Goal: Transaction & Acquisition: Purchase product/service

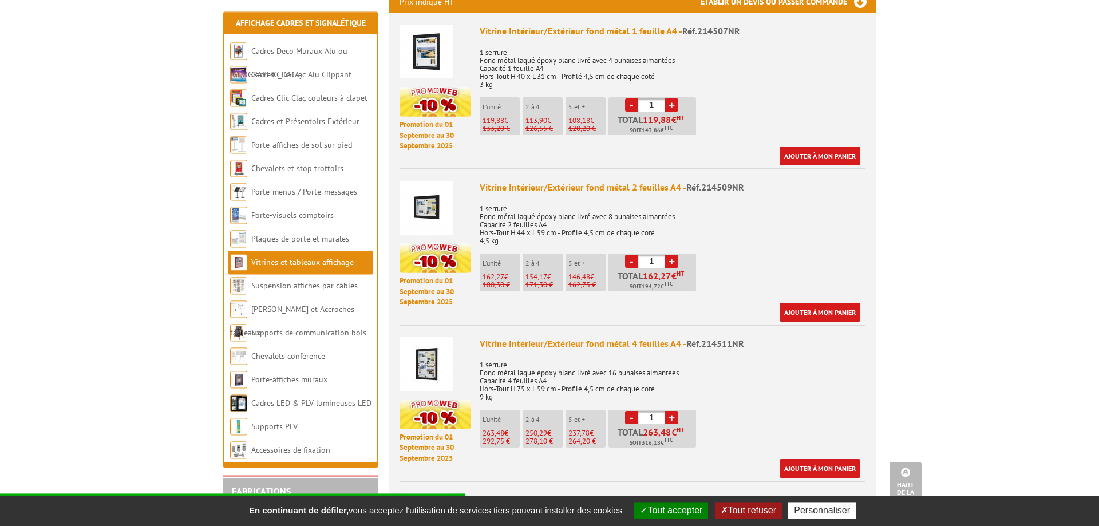
scroll to position [526, 0]
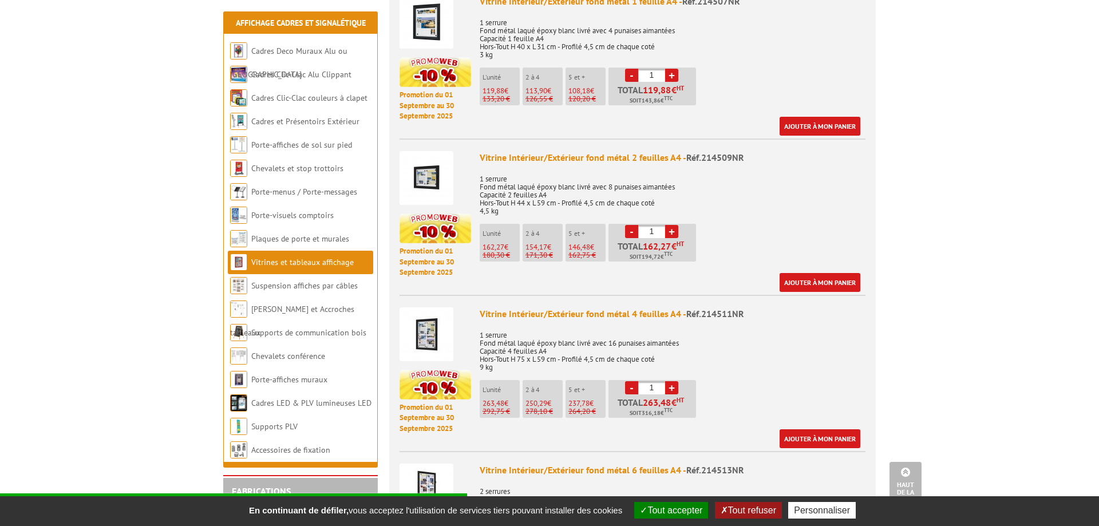
click at [670, 225] on link "+" at bounding box center [671, 231] width 13 height 13
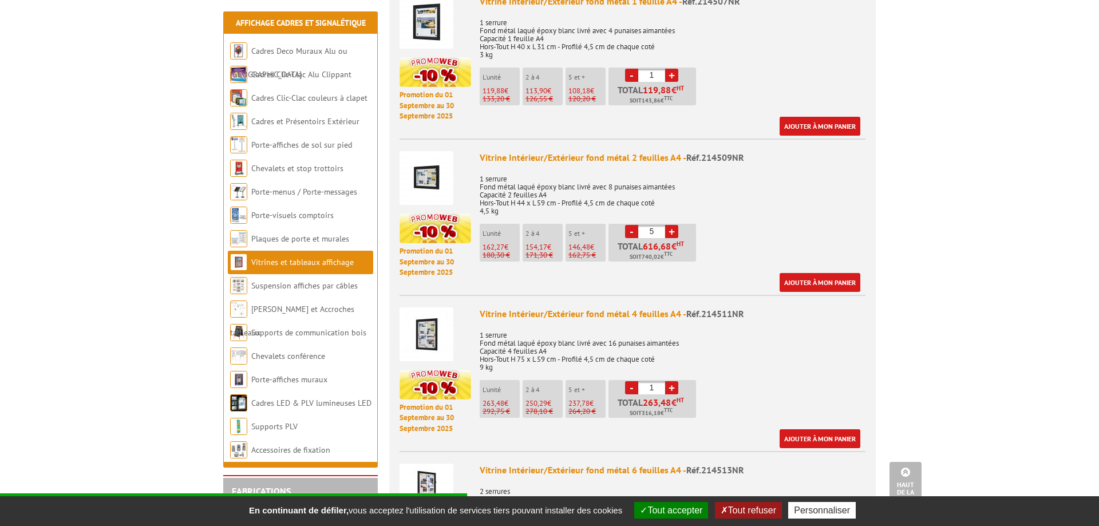
type input "6"
click at [671, 381] on link "+" at bounding box center [671, 387] width 13 height 13
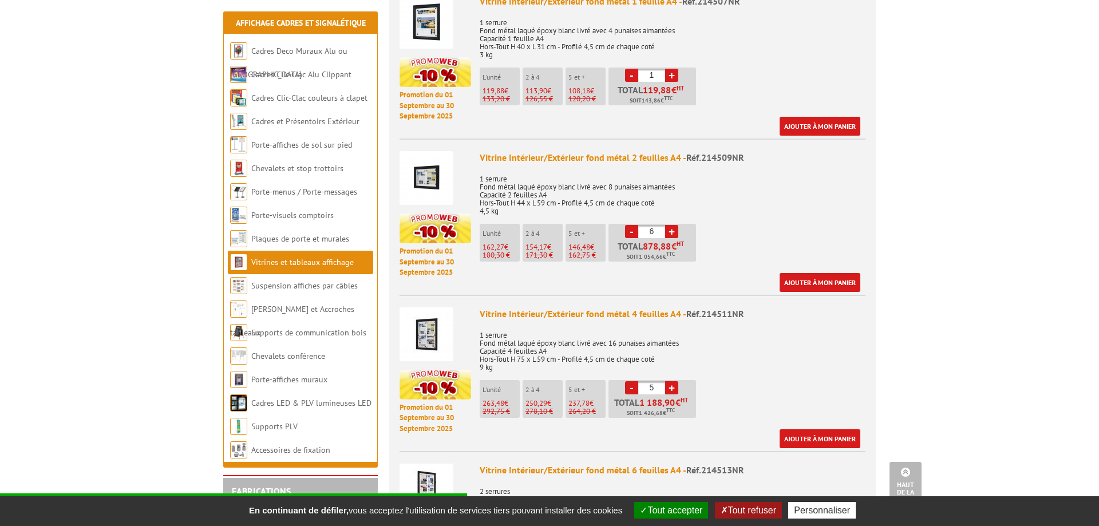
click at [671, 381] on link "+" at bounding box center [671, 387] width 13 height 13
type input "6"
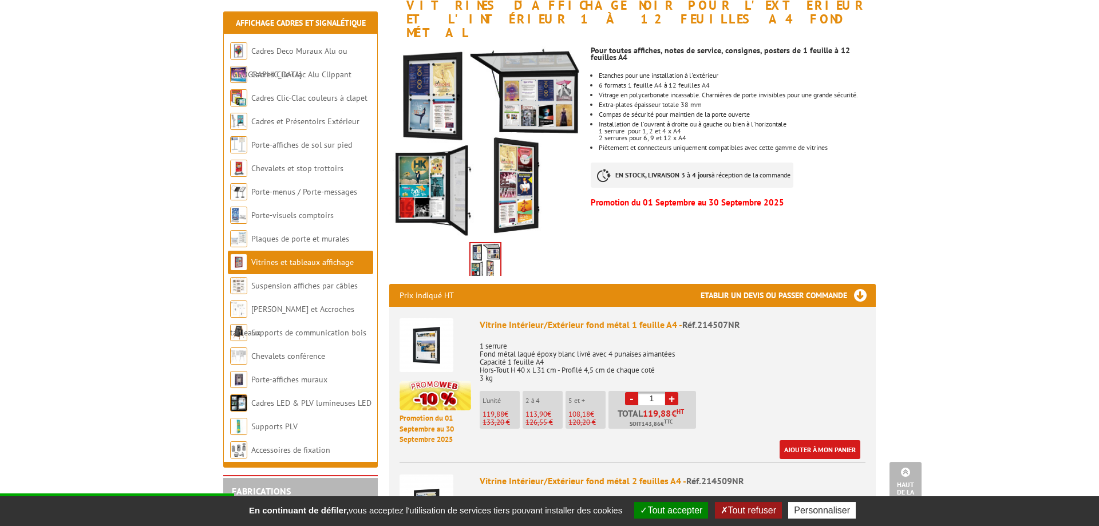
scroll to position [117, 0]
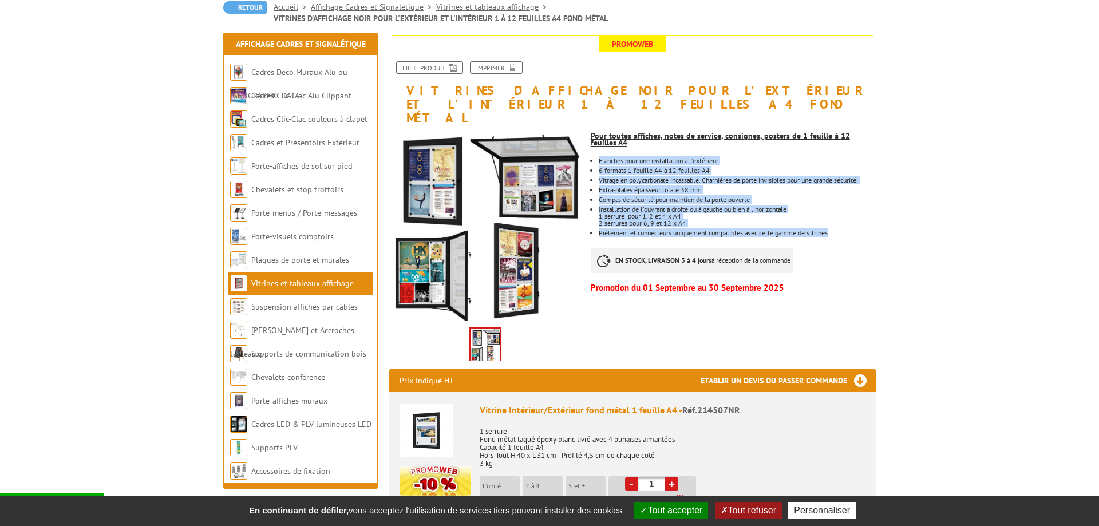
drag, startPoint x: 599, startPoint y: 147, endPoint x: 837, endPoint y: 223, distance: 250.4
click at [837, 223] on ul "Etanches pour une installation à l'extérieur 6 formats 1 feuille A4 à 12 feuill…" at bounding box center [733, 196] width 285 height 79
copy ul "Etanches pour une installation à l'extérieur 6 formats 1 feuille A4 à 12 feuill…"
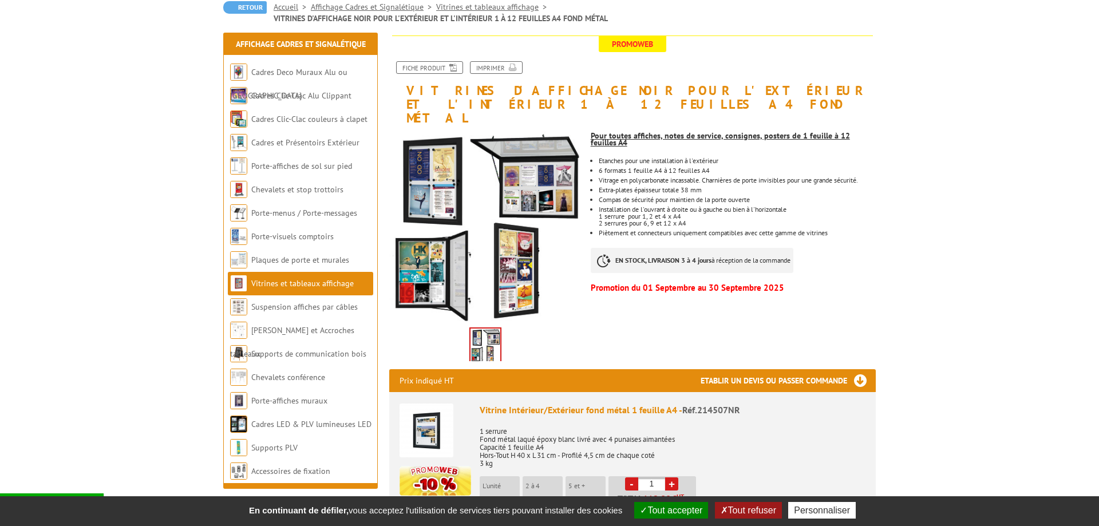
click at [838, 242] on div "Pour toutes affiches, notes de service, consignes, posters de 1 feuille à 12 fe…" at bounding box center [738, 211] width 294 height 172
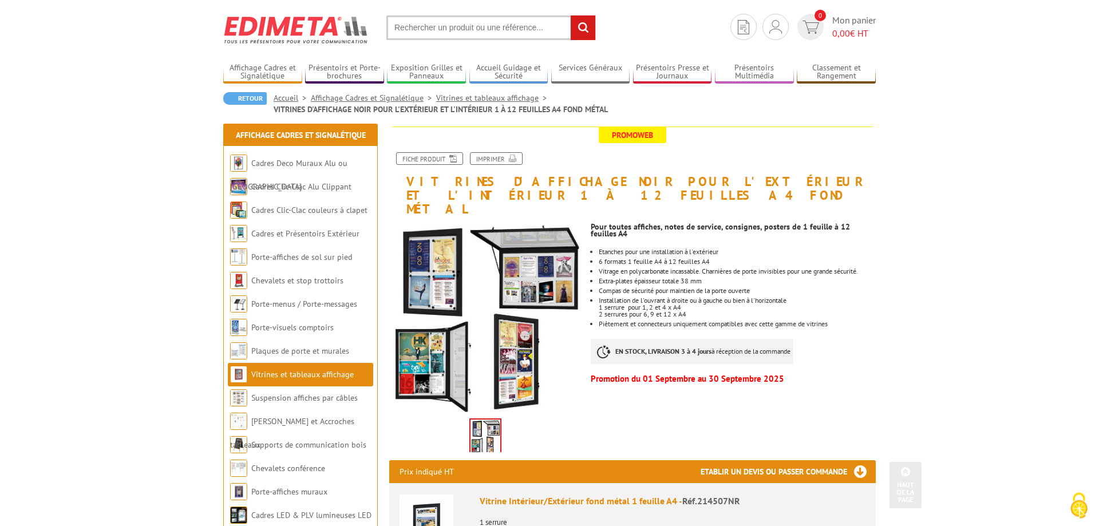
scroll to position [18, 0]
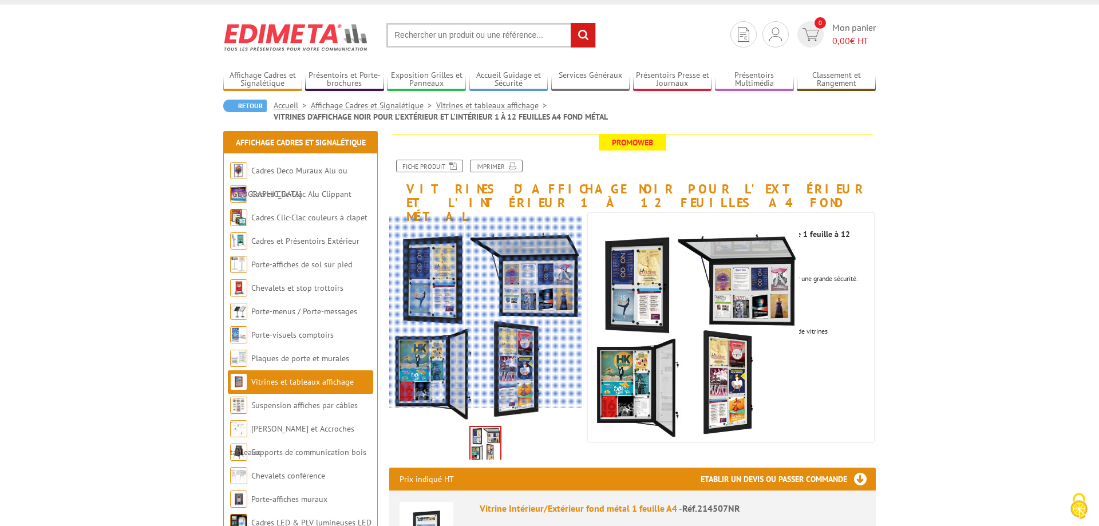
click at [480, 331] on div at bounding box center [519, 304] width 260 height 207
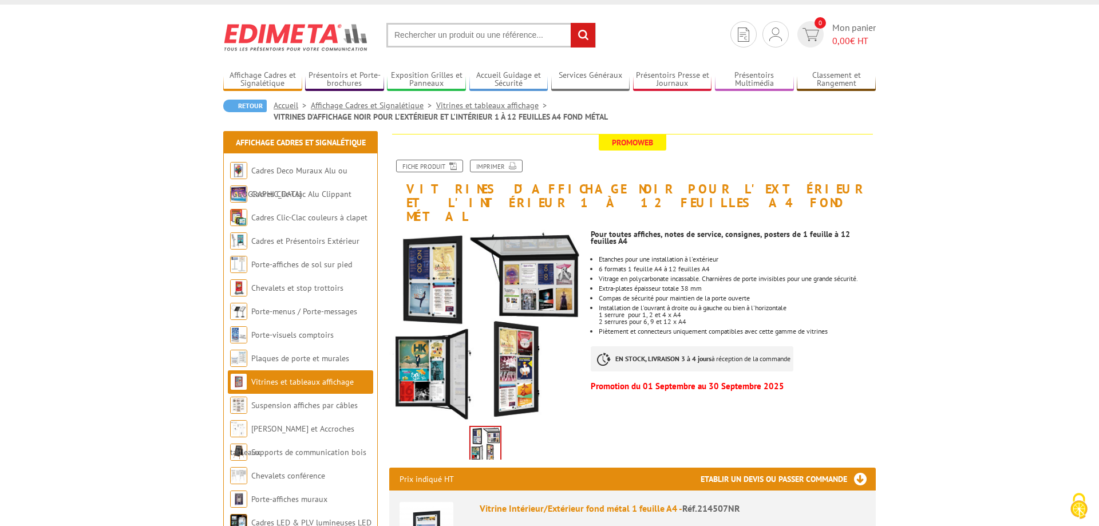
click at [501, 104] on link "Vitrines et tableaux affichage" at bounding box center [493, 105] width 115 height 10
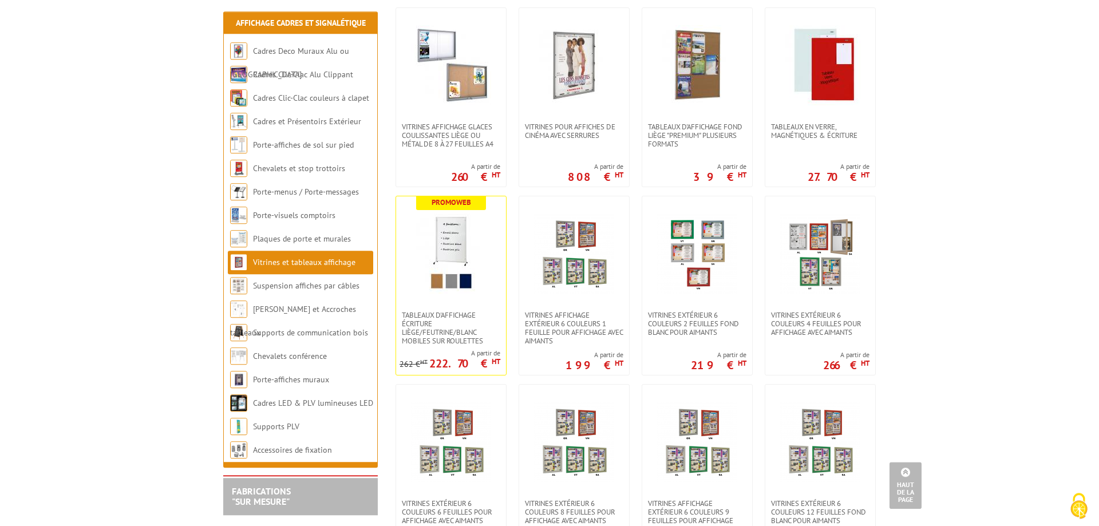
scroll to position [642, 0]
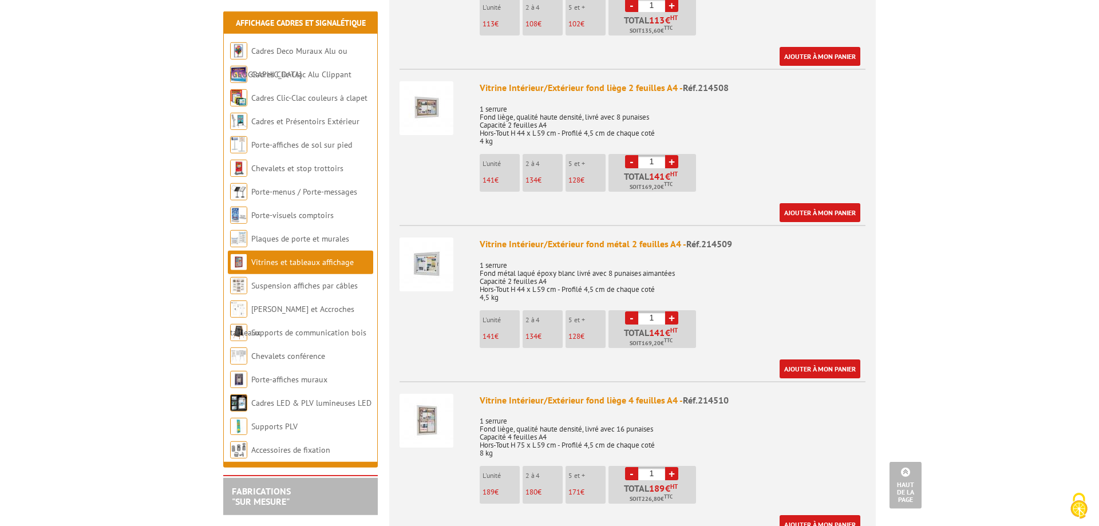
scroll to position [759, 0]
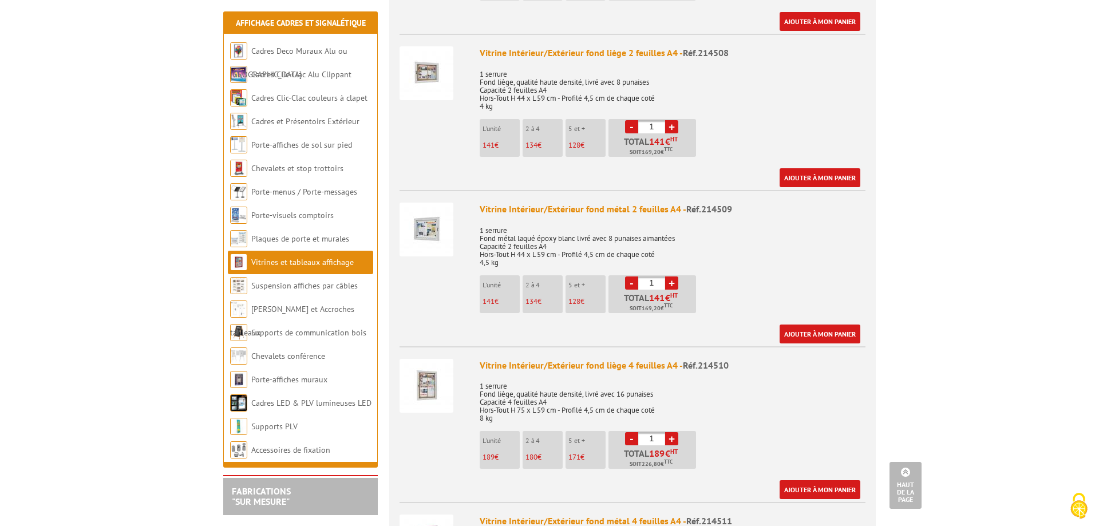
click at [671, 120] on link "+" at bounding box center [671, 126] width 13 height 13
click at [670, 120] on link "+" at bounding box center [671, 126] width 13 height 13
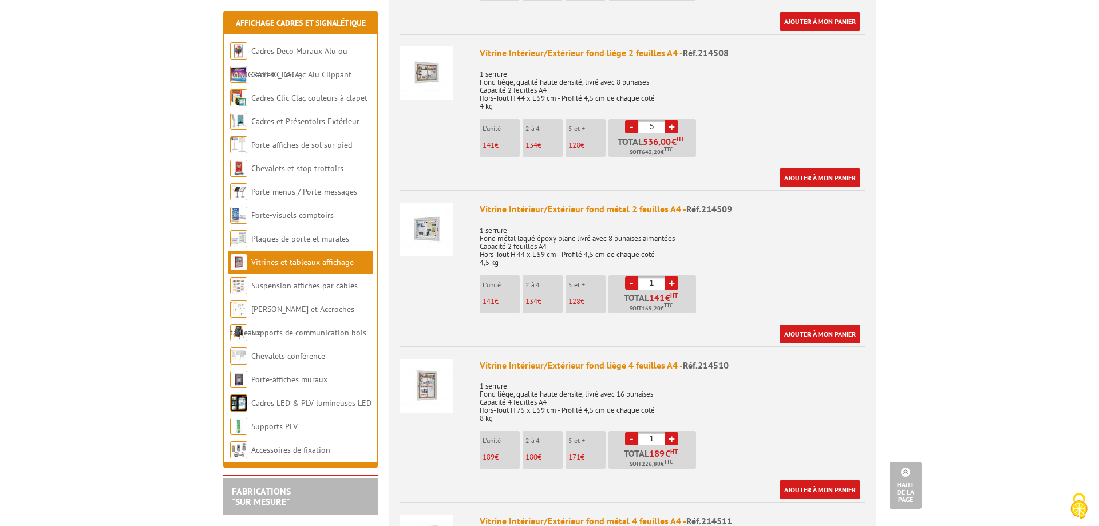
type input "6"
click at [670, 276] on link "+" at bounding box center [671, 282] width 13 height 13
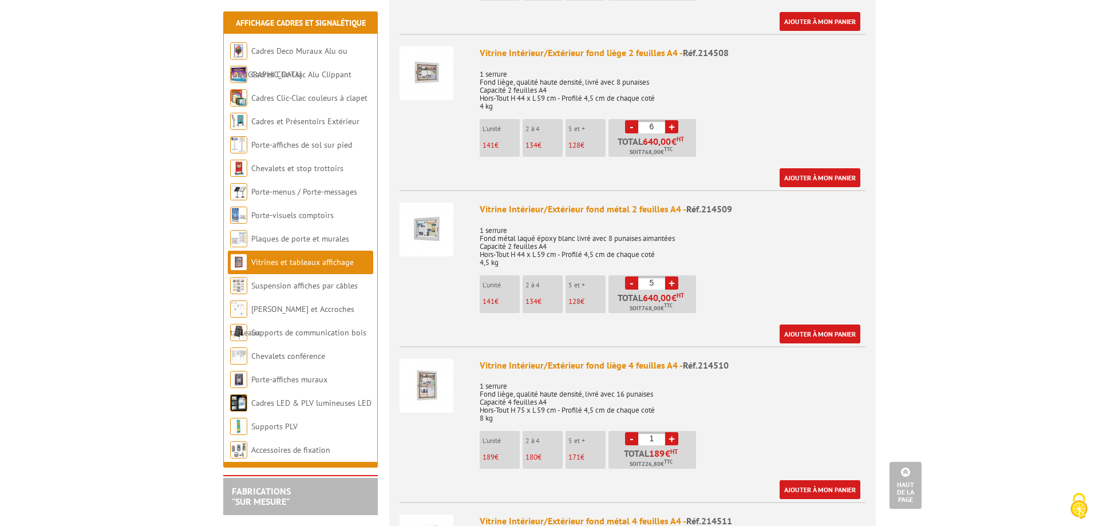
click at [670, 276] on link "+" at bounding box center [671, 282] width 13 height 13
type input "6"
click at [673, 432] on link "+" at bounding box center [671, 438] width 13 height 13
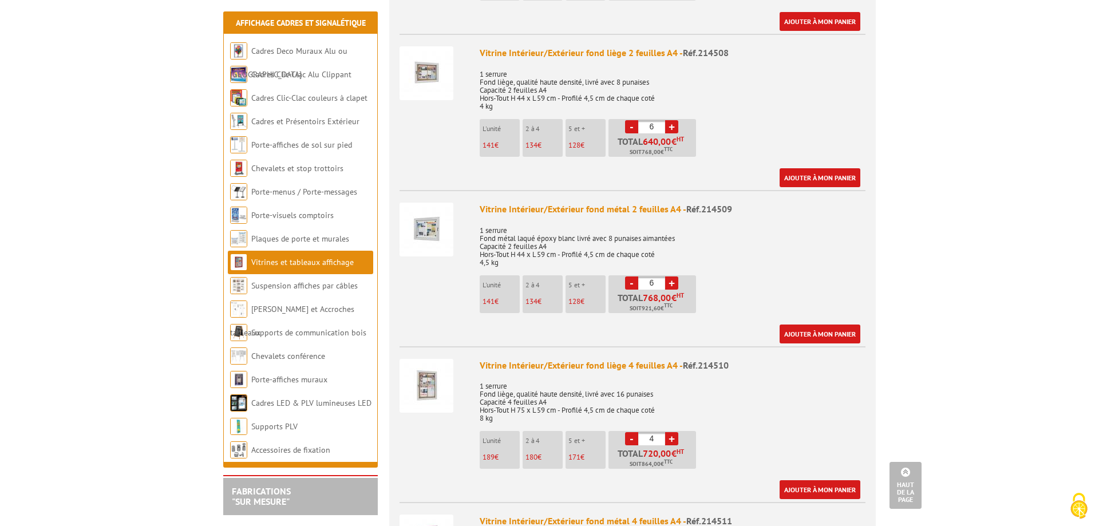
click at [673, 432] on link "+" at bounding box center [671, 438] width 13 height 13
type input "6"
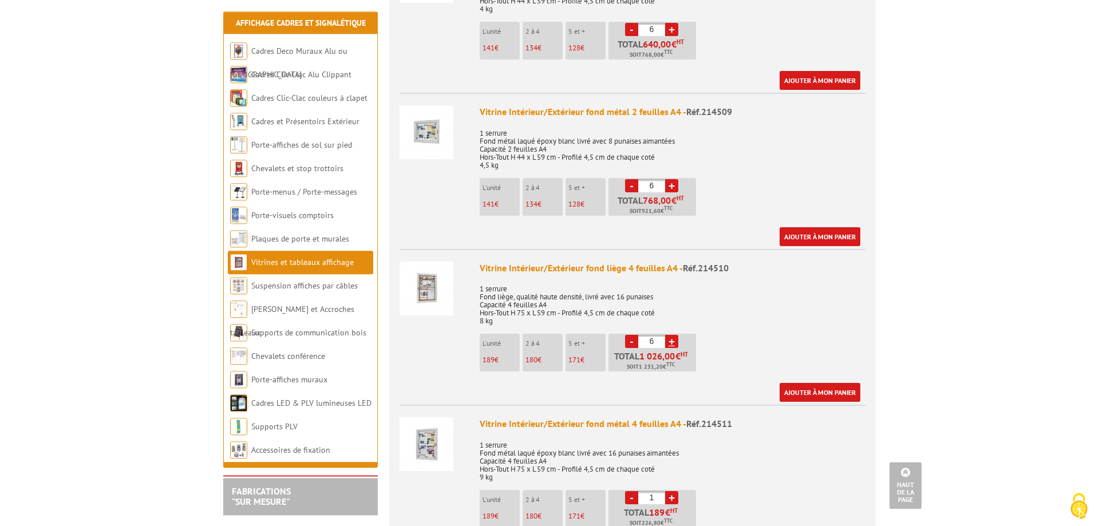
scroll to position [934, 0]
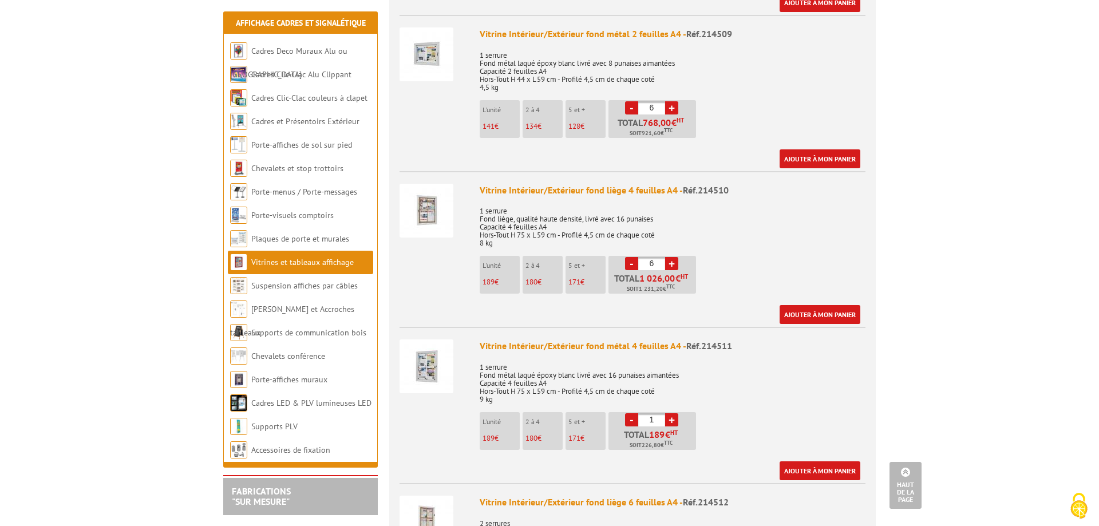
click at [670, 413] on link "+" at bounding box center [671, 419] width 13 height 13
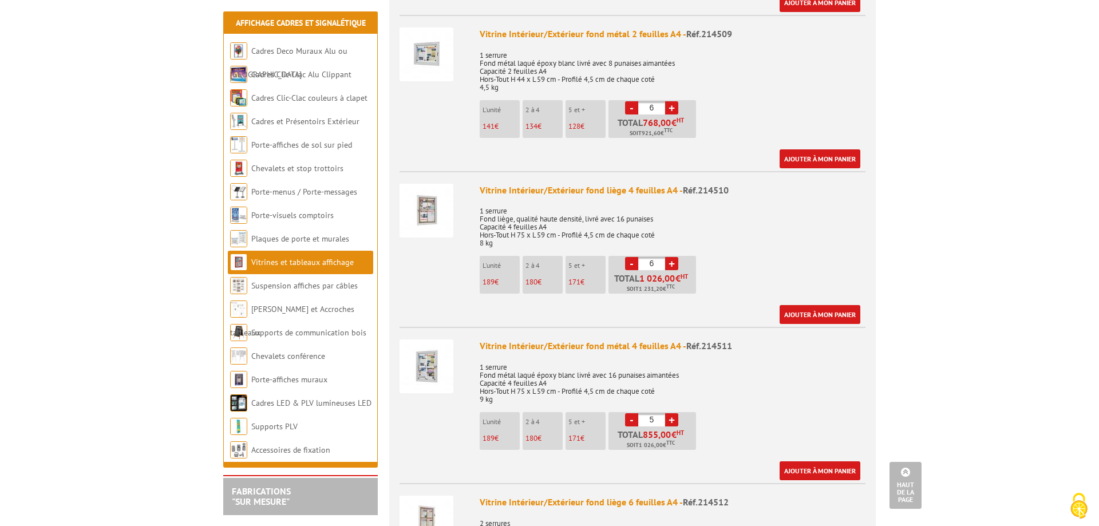
type input "6"
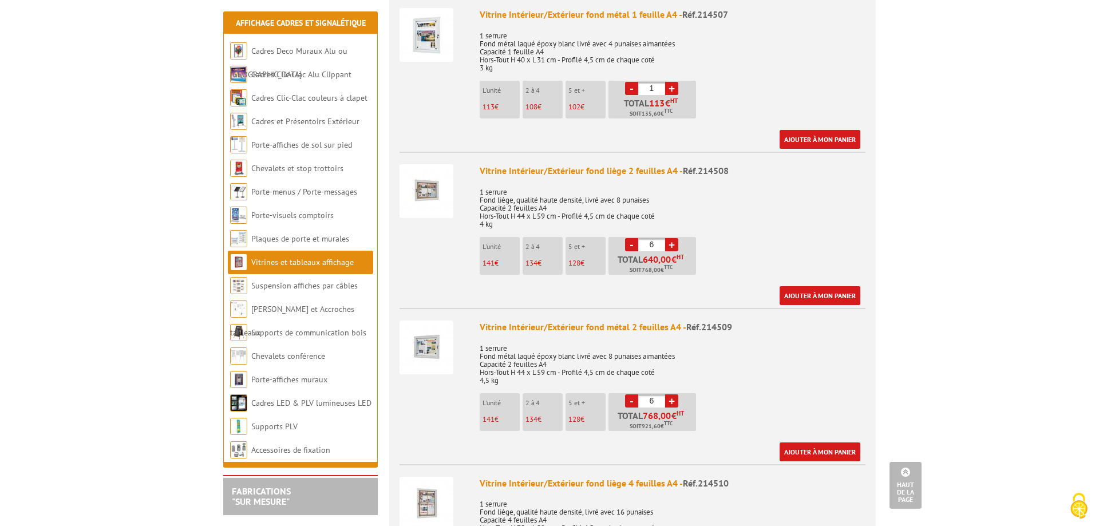
scroll to position [642, 0]
drag, startPoint x: 683, startPoint y: 156, endPoint x: 727, endPoint y: 155, distance: 44.1
click at [727, 163] on div "Vitrine Intérieur/Extérieur fond liège 2 feuilles A4 - Réf.214508" at bounding box center [673, 169] width 386 height 13
copy div "Vitrine Intérieur/Extérieur fond liège 2 feuilles A4 - Réf.214508"
click at [694, 179] on p "1 serrure Fond liège, qualité haute densité, livré avec 8 punaises Capacité 2 f…" at bounding box center [673, 203] width 386 height 48
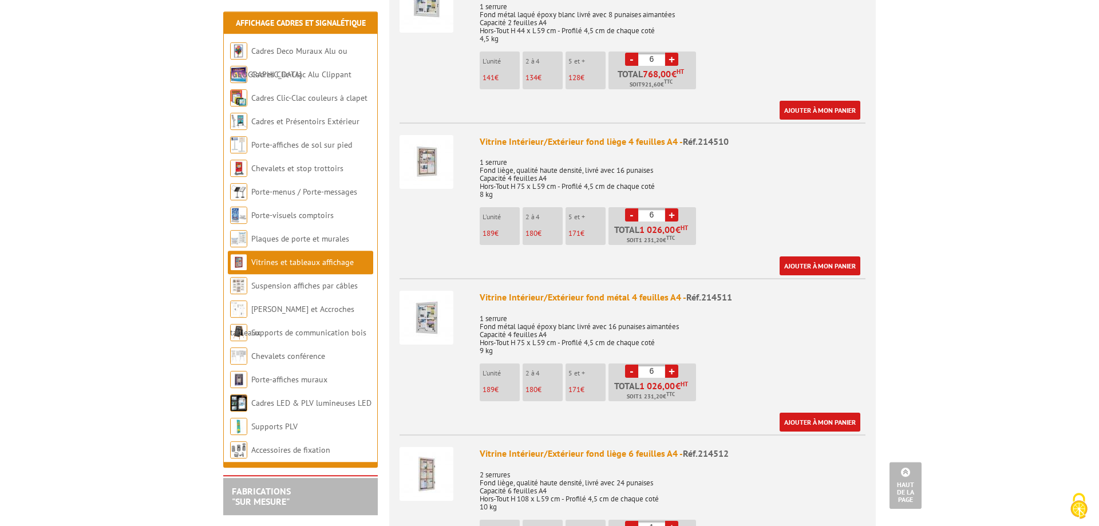
scroll to position [993, 0]
